Goal: Navigation & Orientation: Find specific page/section

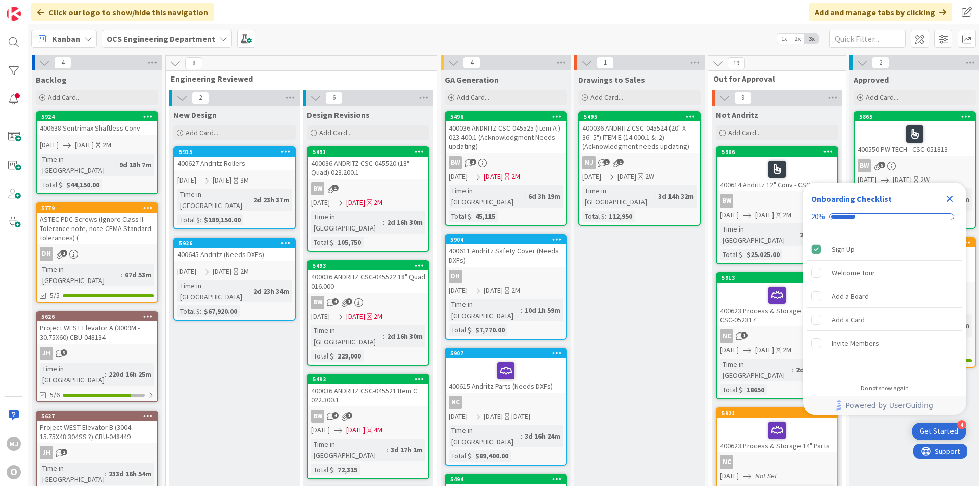
drag, startPoint x: 951, startPoint y: 195, endPoint x: 938, endPoint y: 196, distance: 13.3
click at [951, 195] on icon "Close Checklist" at bounding box center [950, 199] width 12 height 12
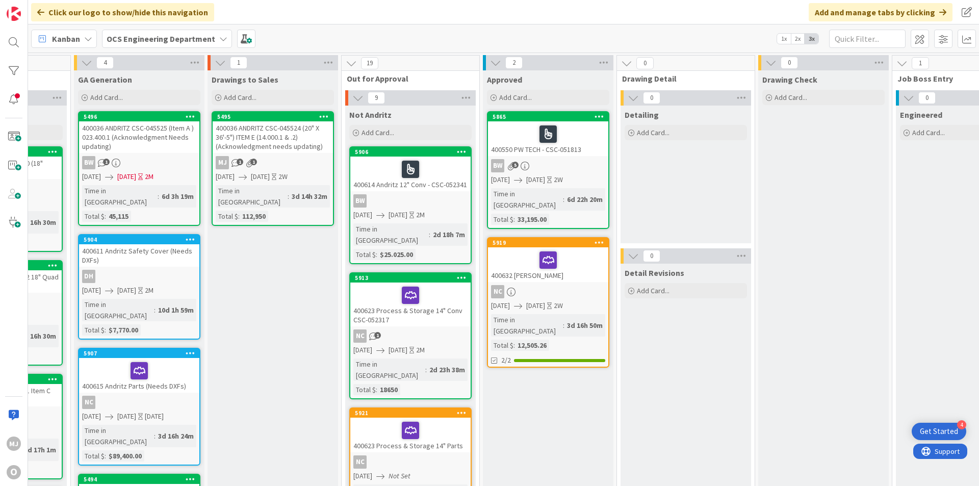
scroll to position [0, 365]
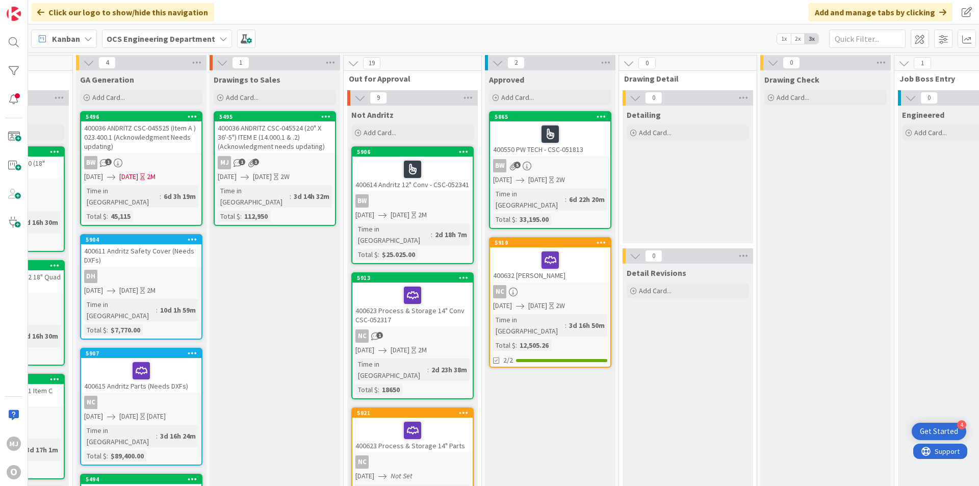
drag, startPoint x: 608, startPoint y: 18, endPoint x: 580, endPoint y: 9, distance: 29.7
click at [580, 9] on div "Click our logo to show/hide this navigation Add and manage tabs by clicking" at bounding box center [503, 12] width 951 height 24
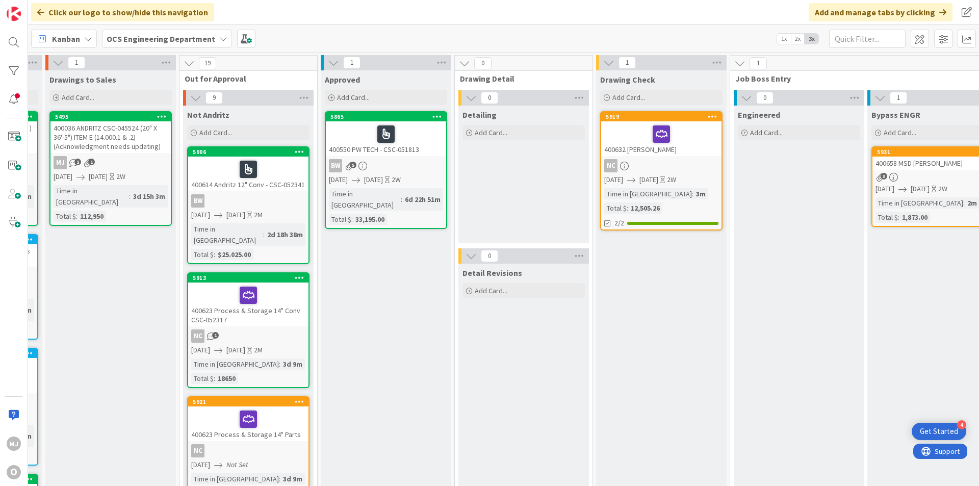
scroll to position [0, 530]
click at [649, 165] on div "NC" at bounding box center [660, 165] width 120 height 13
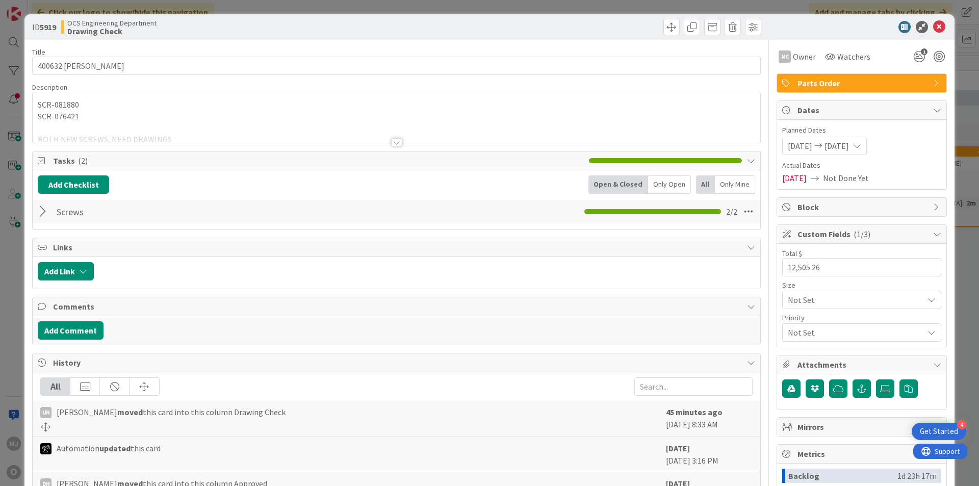
click at [47, 209] on div at bounding box center [44, 211] width 13 height 18
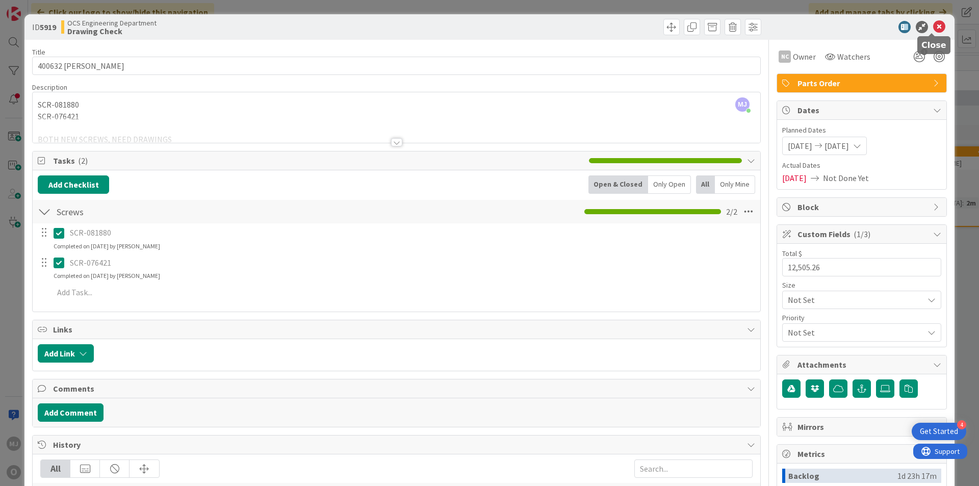
click at [937, 24] on icon at bounding box center [939, 27] width 12 height 12
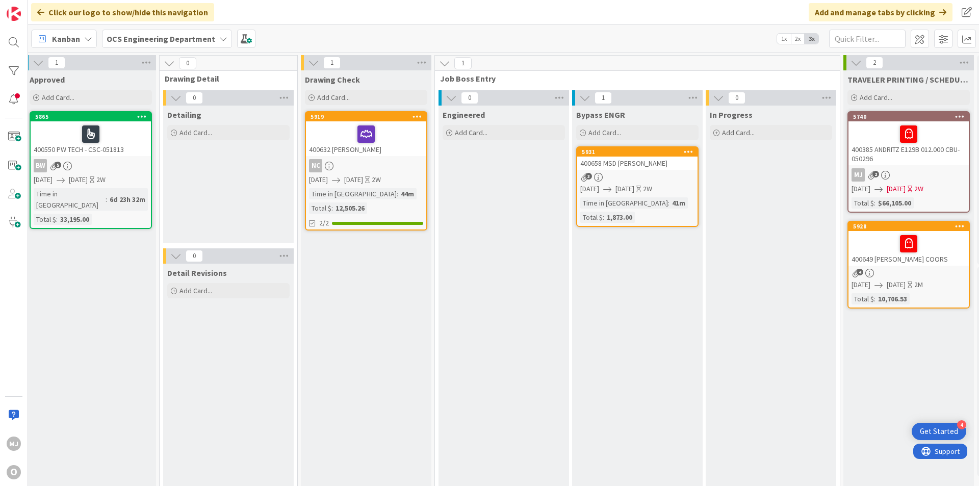
scroll to position [0, 827]
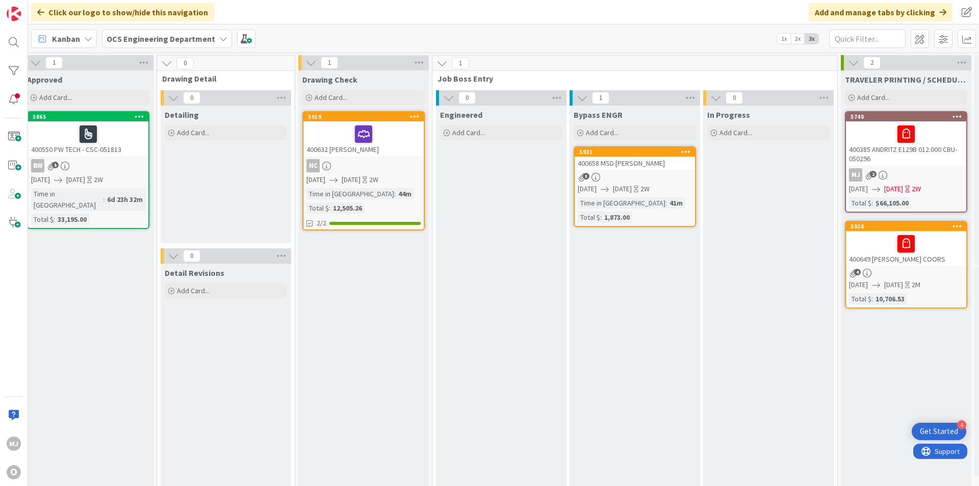
click at [401, 160] on div "NC" at bounding box center [363, 165] width 120 height 13
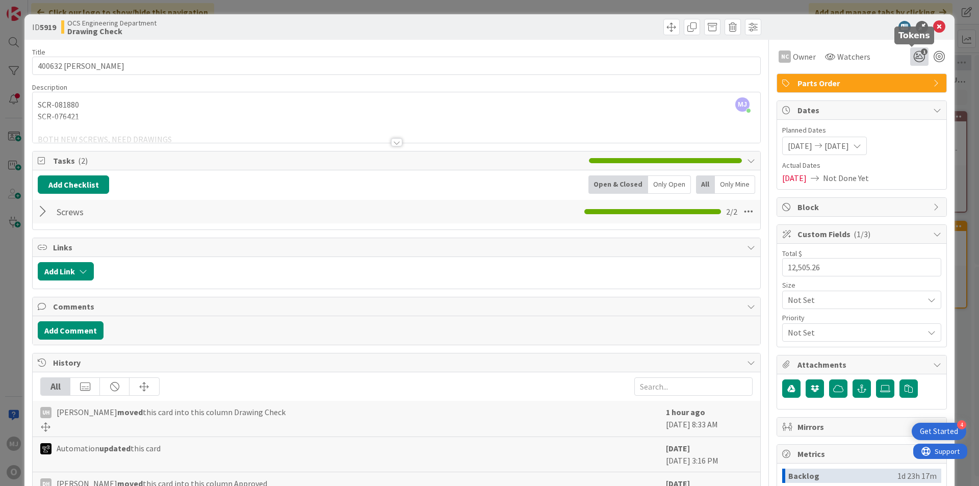
click at [913, 56] on icon "1" at bounding box center [919, 56] width 18 height 18
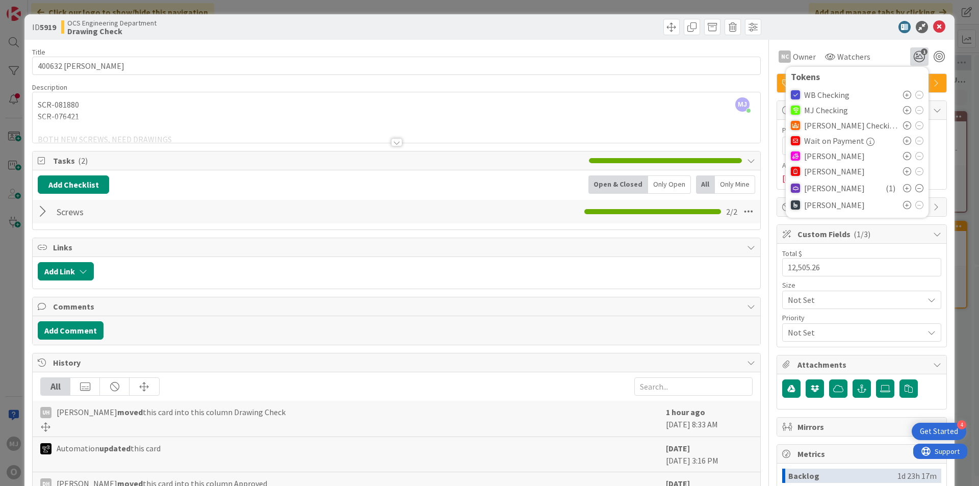
click at [903, 111] on icon at bounding box center [907, 110] width 8 height 8
click at [835, 22] on div at bounding box center [857, 27] width 181 height 12
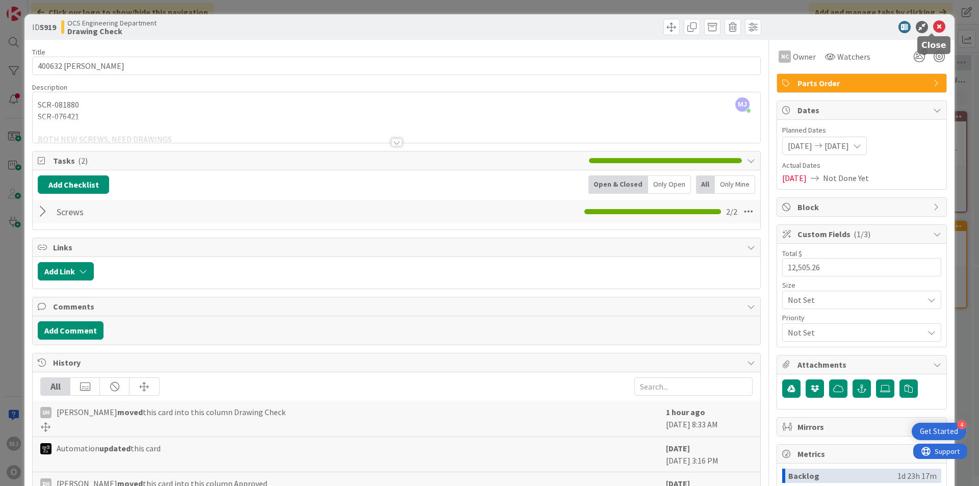
click at [933, 27] on icon at bounding box center [939, 27] width 12 height 12
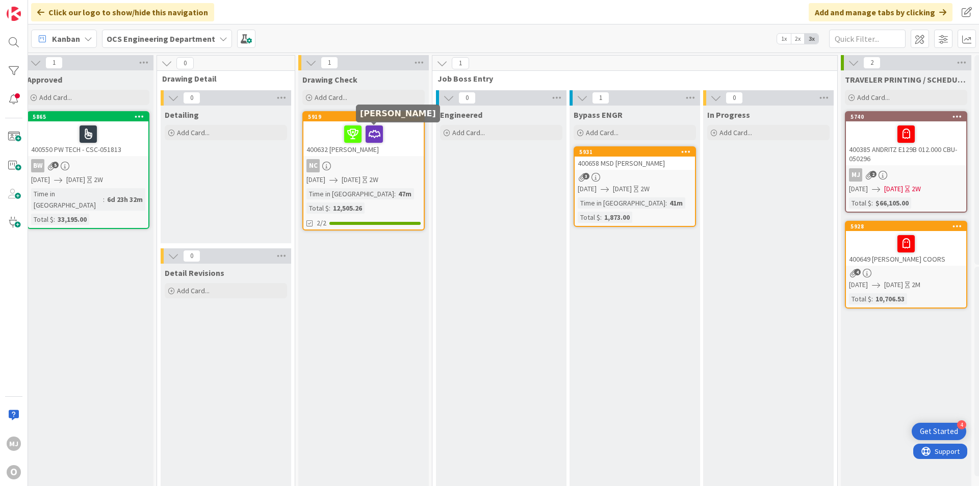
click at [374, 163] on div "NC" at bounding box center [363, 165] width 120 height 13
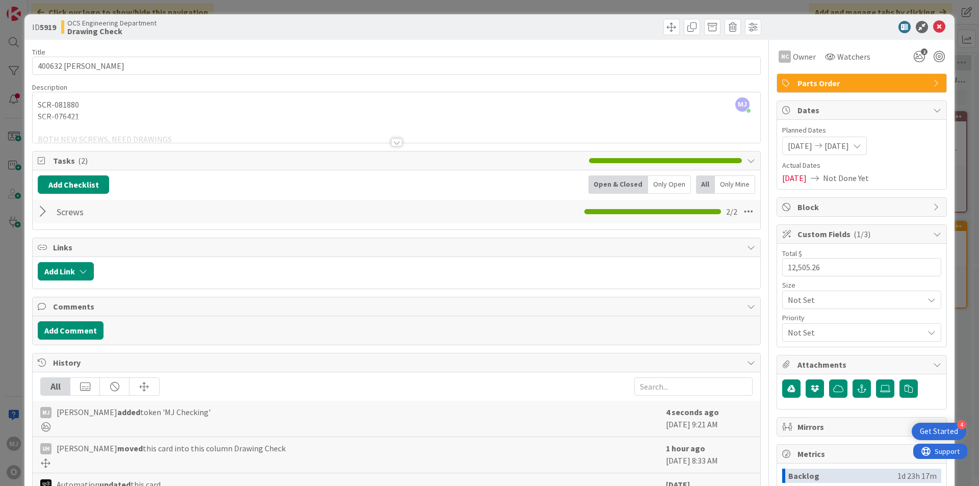
click at [43, 210] on div at bounding box center [44, 211] width 13 height 18
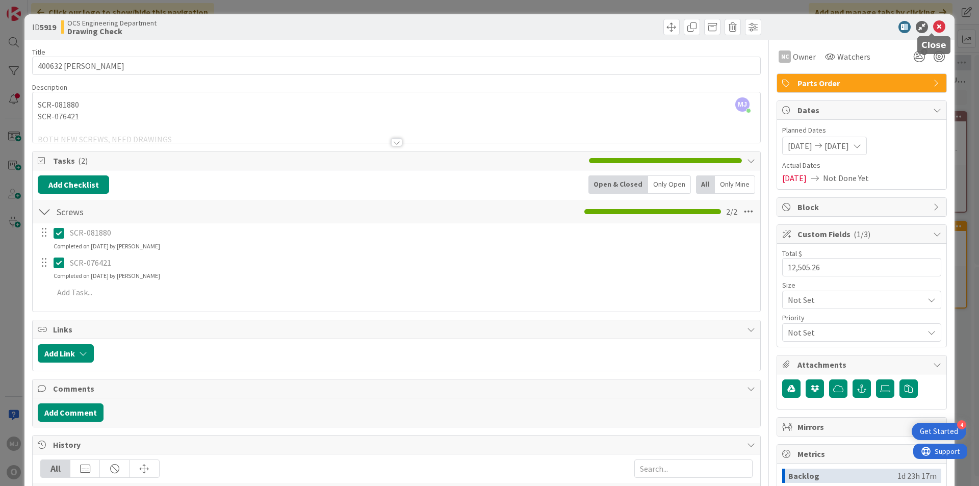
click at [933, 22] on icon at bounding box center [939, 27] width 12 height 12
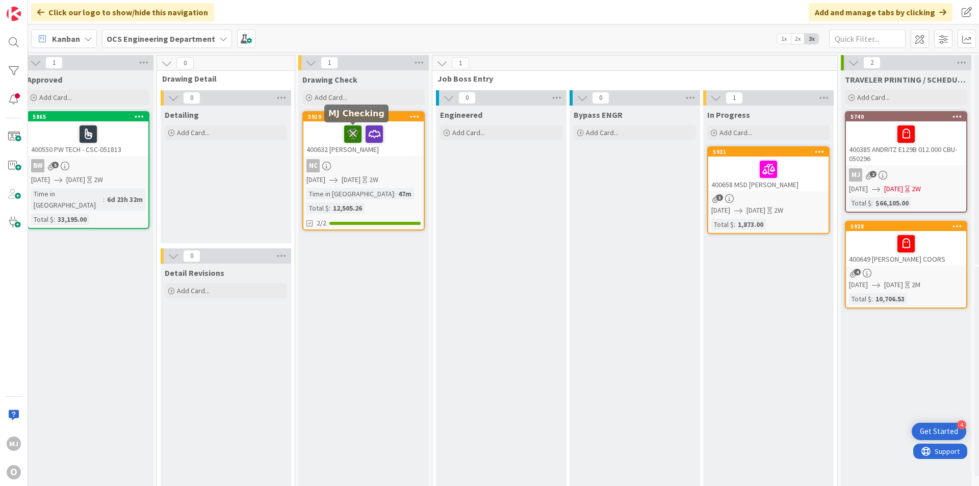
click at [351, 129] on icon at bounding box center [352, 133] width 17 height 16
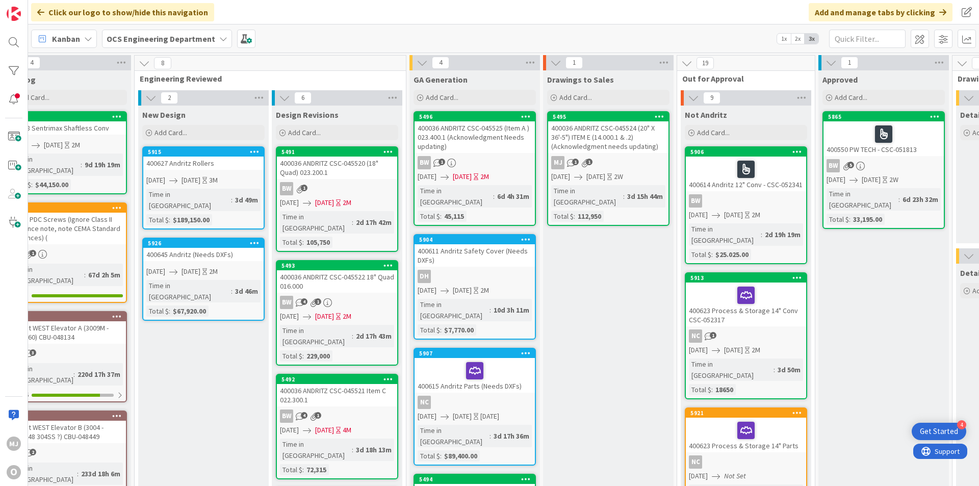
scroll to position [0, 7]
